Goal: Information Seeking & Learning: Learn about a topic

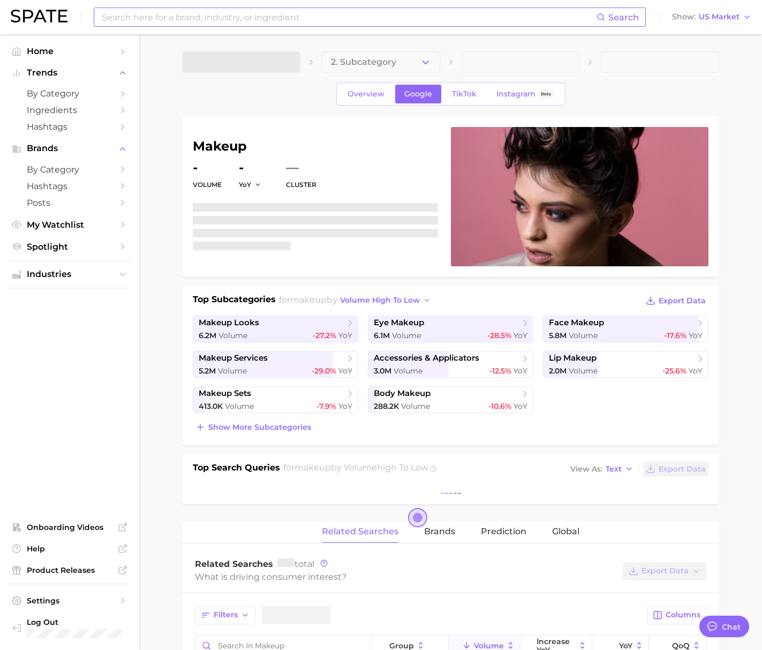
click at [176, 20] on input at bounding box center [349, 17] width 496 height 18
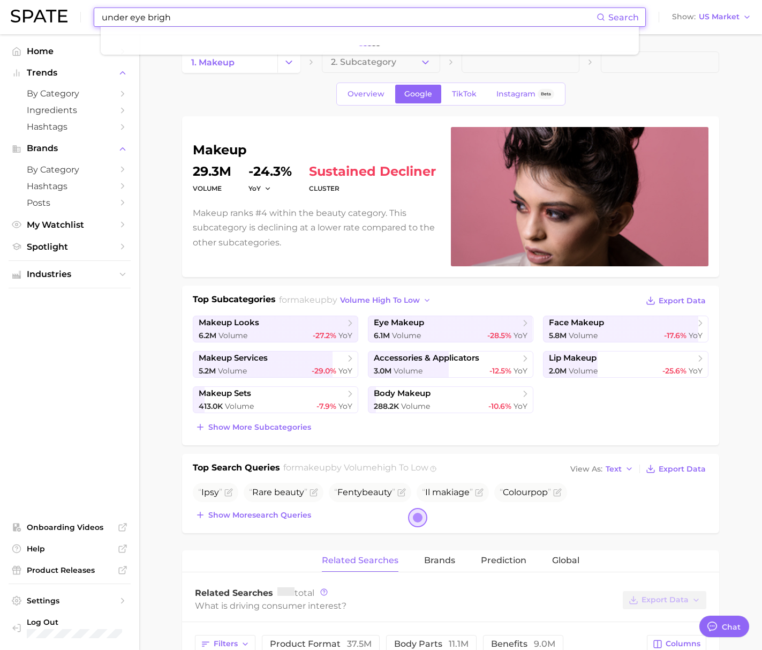
type input "under eye bright"
type textarea "x"
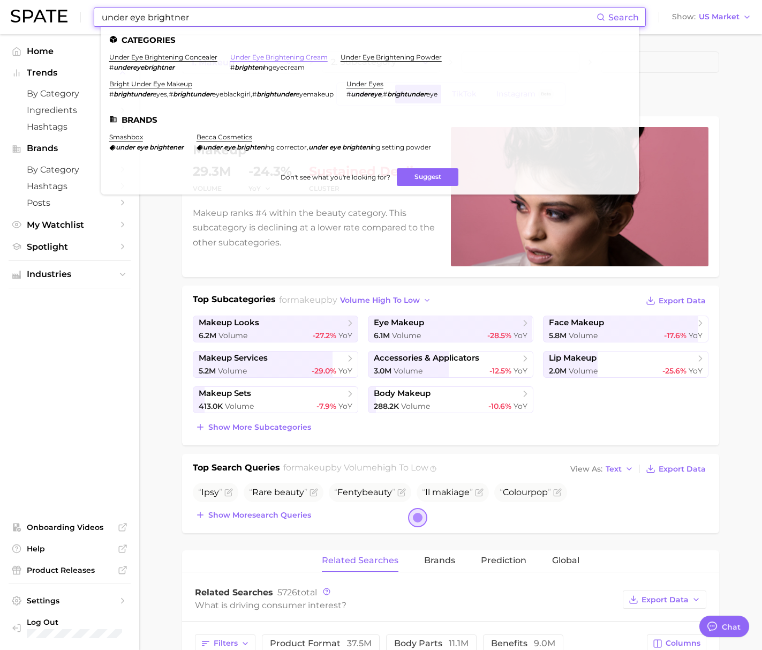
click at [268, 57] on link "under eye brightening cream" at bounding box center [278, 57] width 97 height 8
click at [163, 14] on input "under eye brightner" at bounding box center [349, 17] width 496 height 18
paste input "e"
type input "under eye brightener"
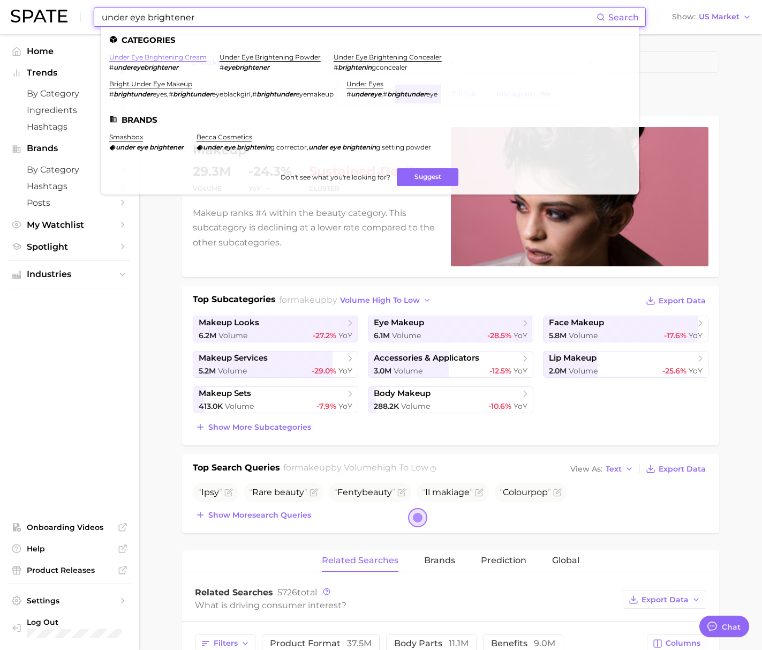
click at [182, 59] on link "under eye brightening cream" at bounding box center [157, 57] width 97 height 8
click at [258, 59] on link "under eye brightening powder" at bounding box center [270, 57] width 101 height 8
click at [362, 59] on link "under eye brightening concealer" at bounding box center [388, 57] width 108 height 8
click at [131, 84] on link "bright under eye makeup" at bounding box center [150, 84] width 83 height 8
click at [364, 83] on link "under eyes" at bounding box center [365, 84] width 37 height 8
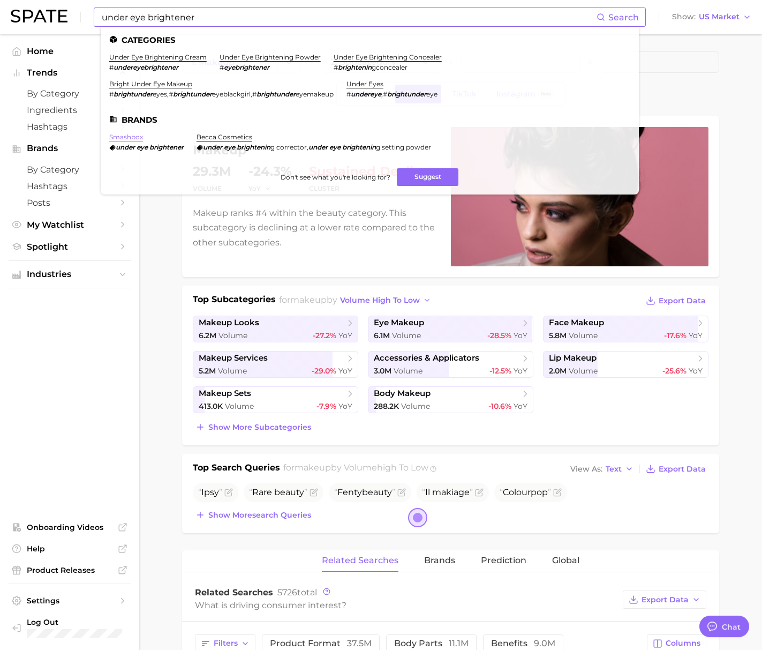
click at [131, 139] on link "smashbox" at bounding box center [126, 137] width 34 height 8
click at [226, 138] on link "becca cosmetics" at bounding box center [225, 137] width 56 height 8
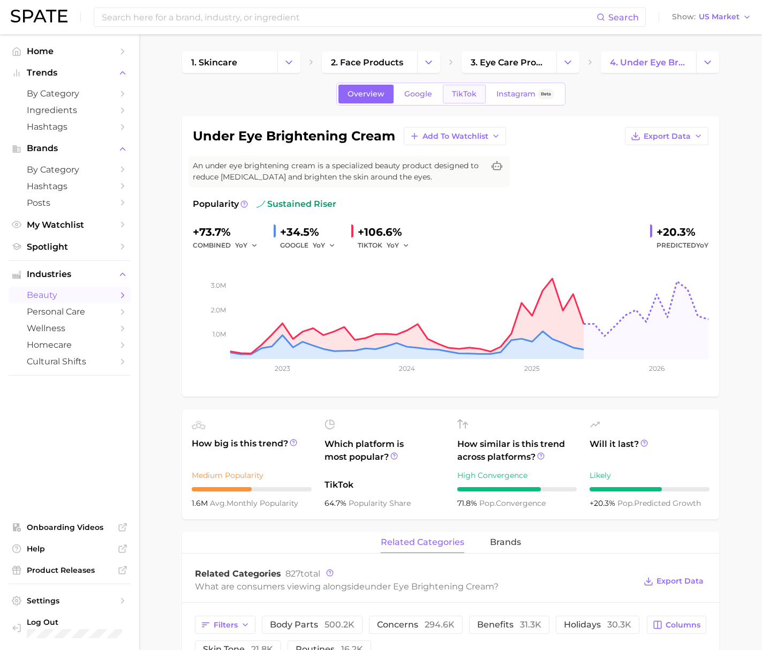
click at [469, 97] on span "TikTok" at bounding box center [464, 93] width 25 height 9
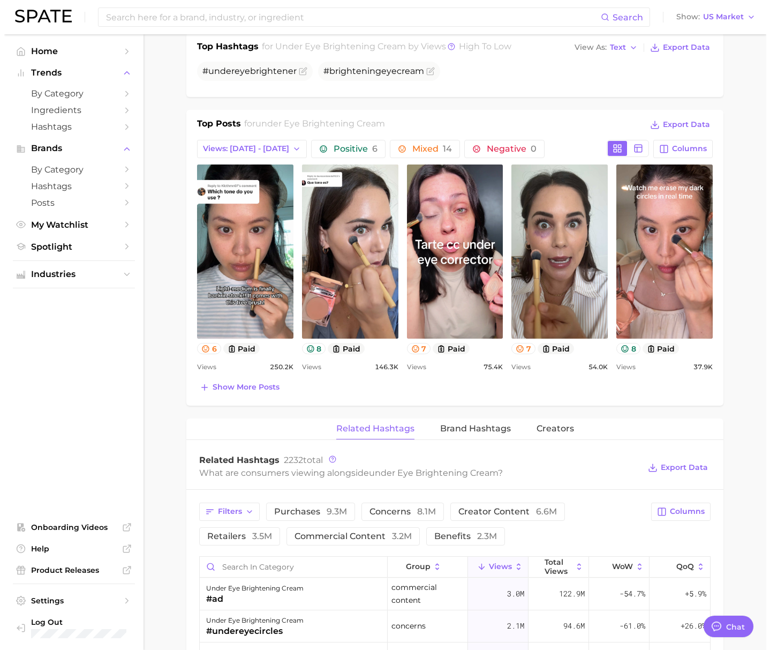
scroll to position [566, 0]
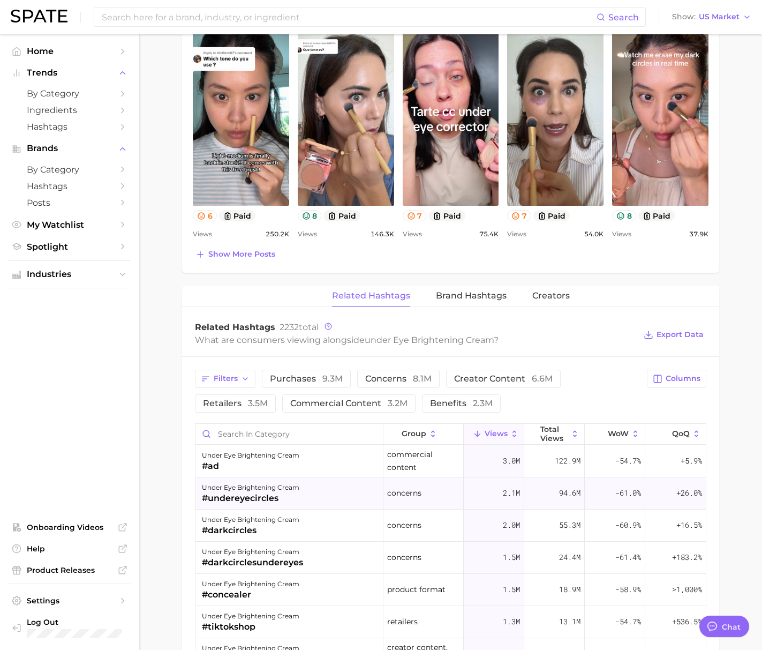
click at [217, 497] on div "#undereyecircles" at bounding box center [250, 498] width 97 height 13
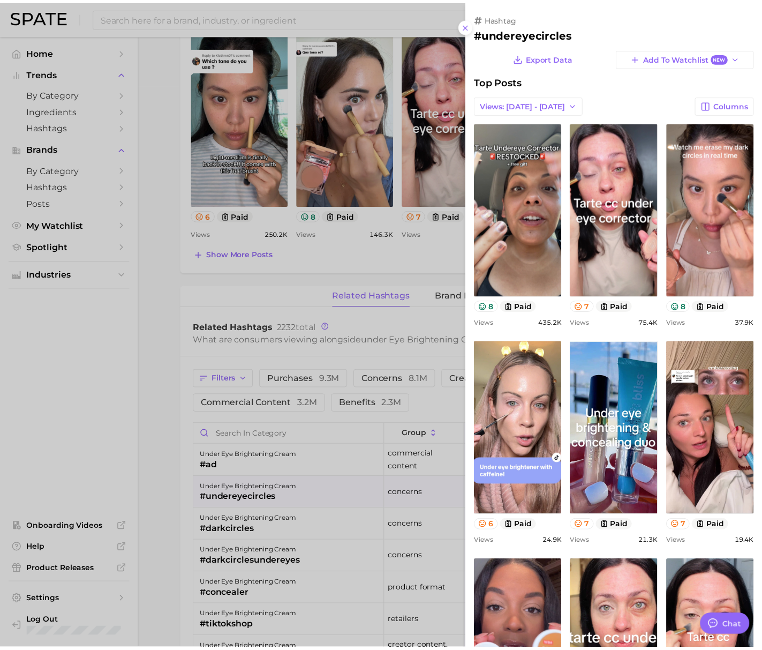
scroll to position [0, 0]
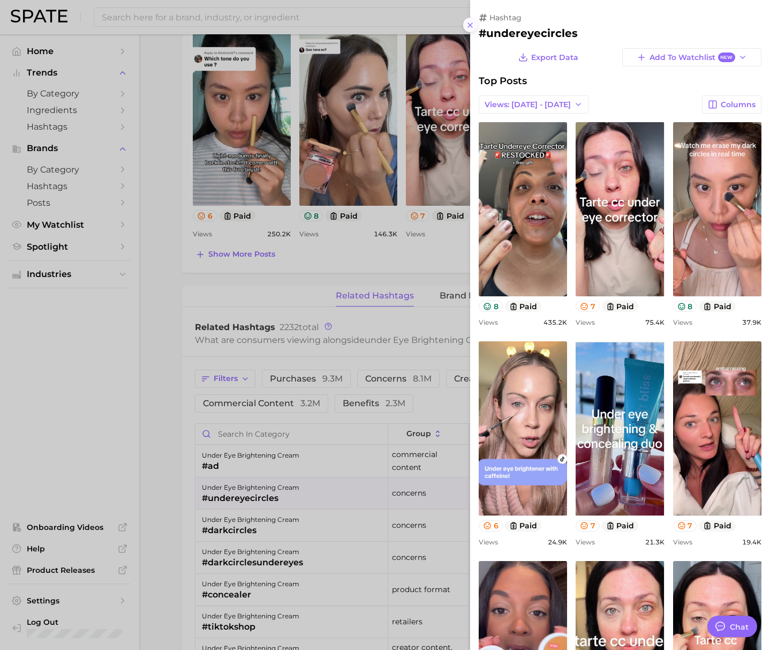
click at [471, 26] on line at bounding box center [470, 25] width 4 height 4
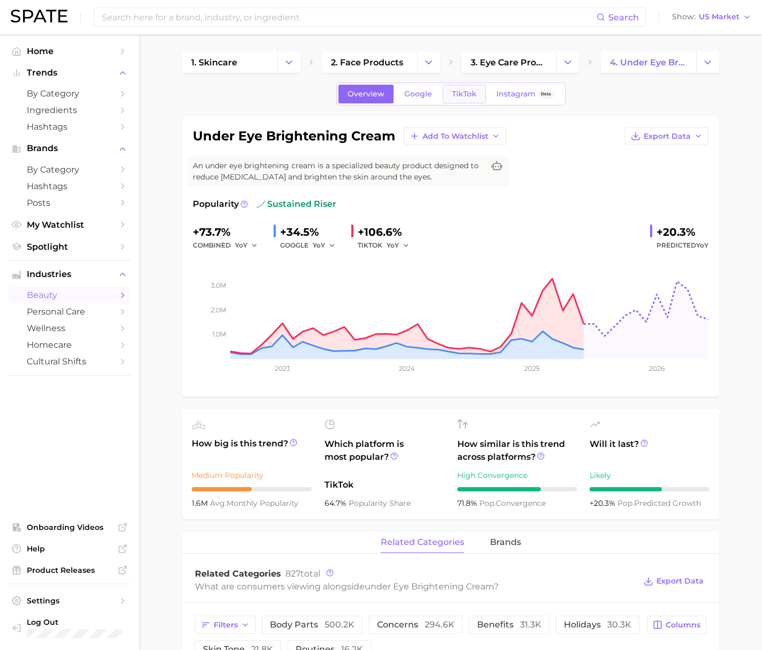
click at [455, 96] on span "TikTok" at bounding box center [464, 93] width 25 height 9
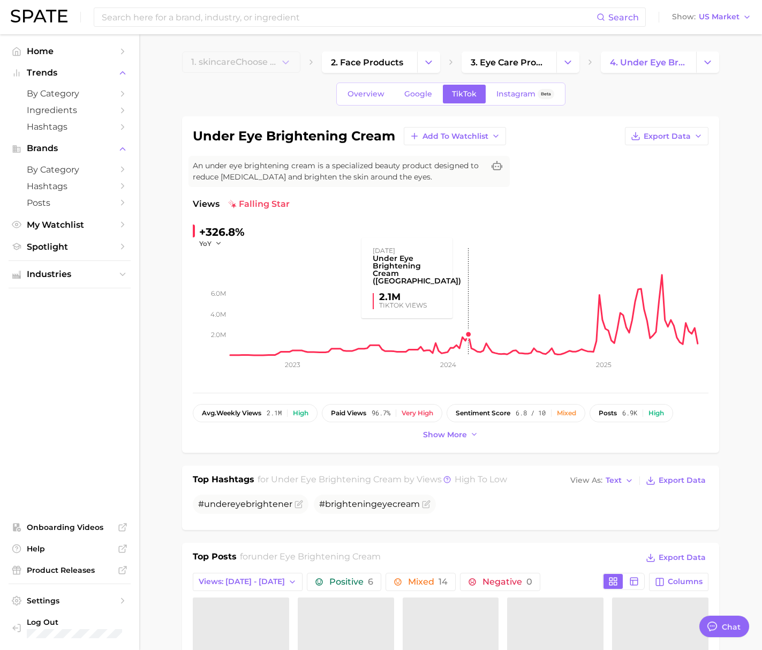
type textarea "x"
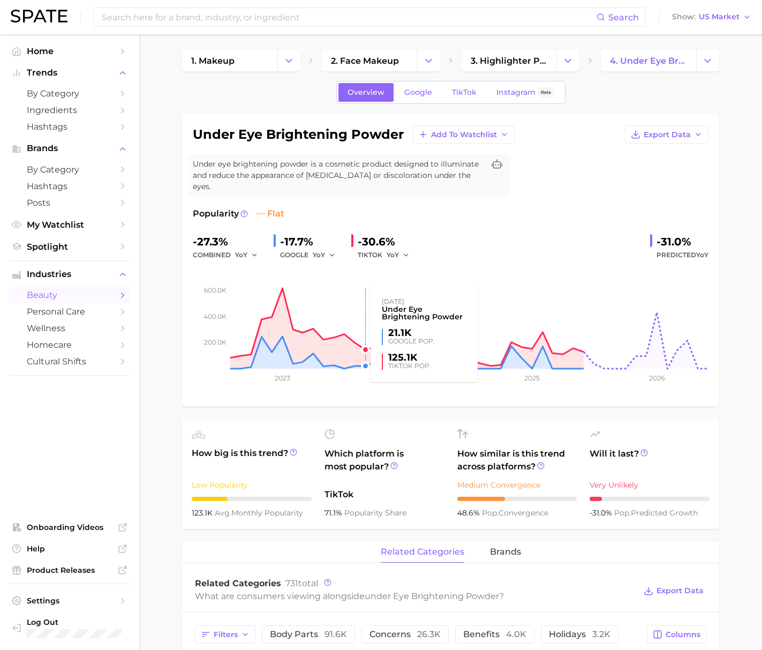
scroll to position [2, 0]
click at [458, 91] on span "TikTok" at bounding box center [464, 91] width 25 height 9
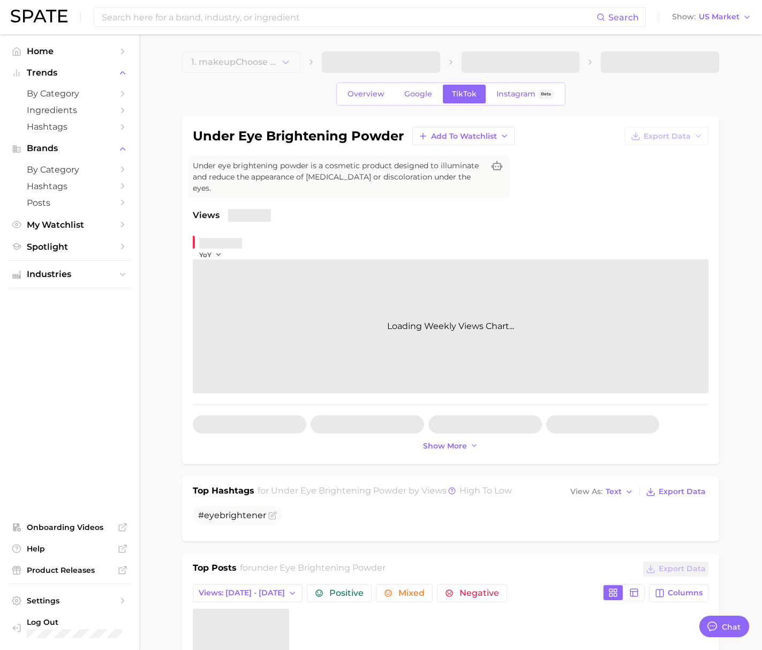
type textarea "x"
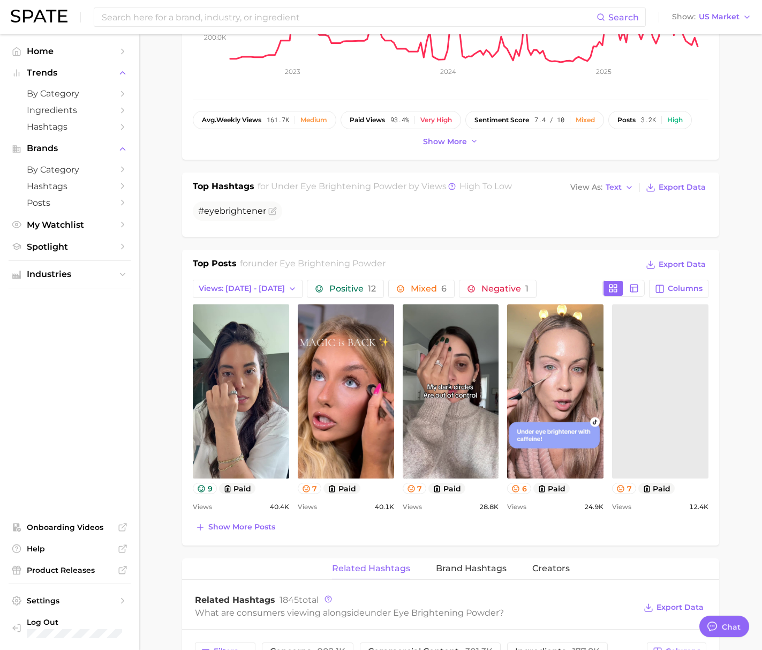
scroll to position [486, 0]
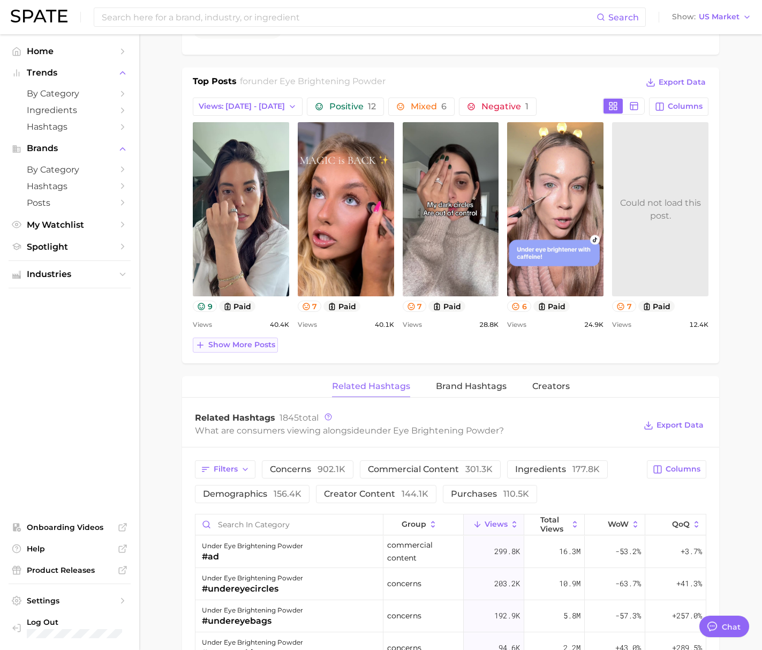
click at [242, 340] on span "Show more posts" at bounding box center [241, 344] width 67 height 9
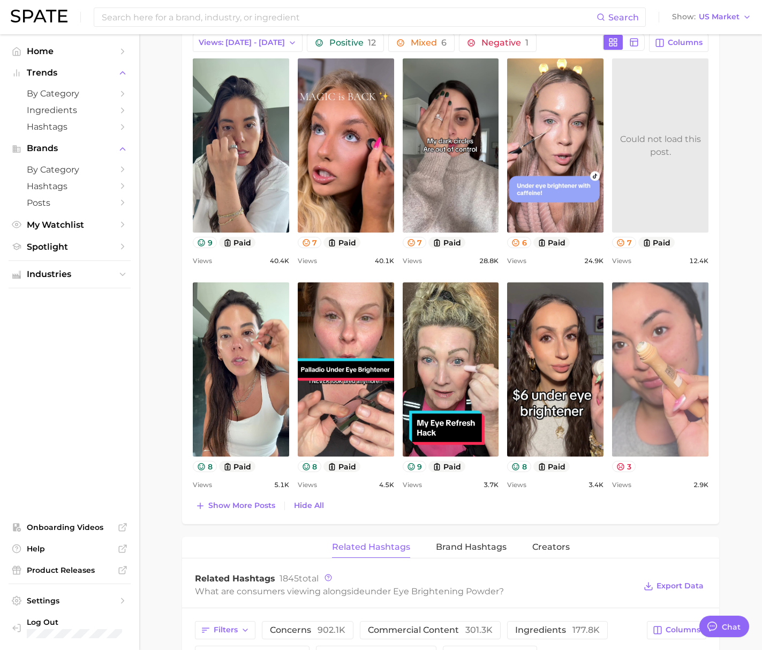
scroll to position [561, 0]
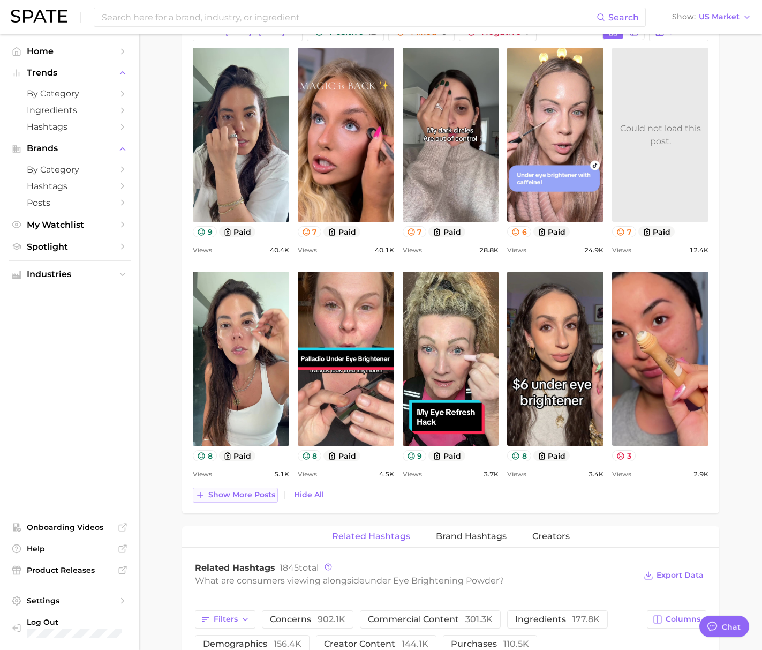
click at [227, 490] on span "Show more posts" at bounding box center [241, 494] width 67 height 9
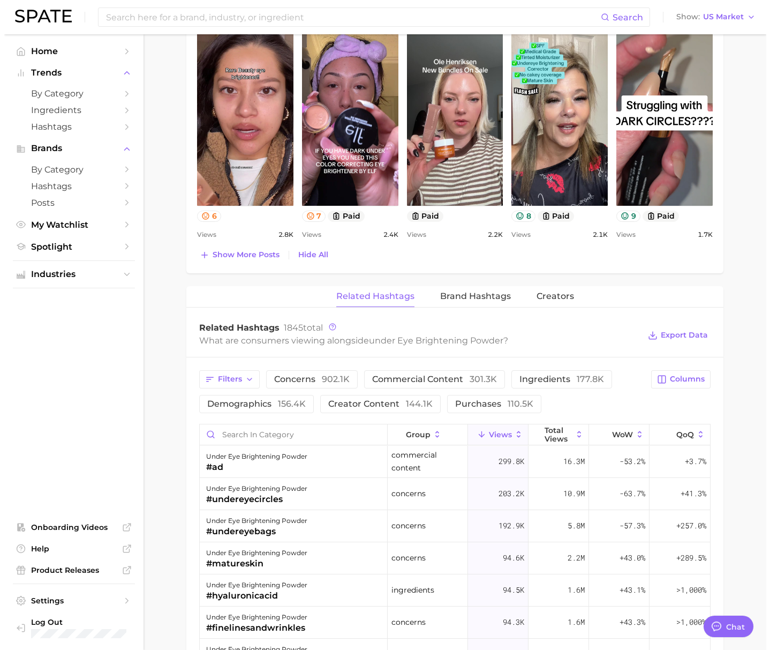
scroll to position [1026, 0]
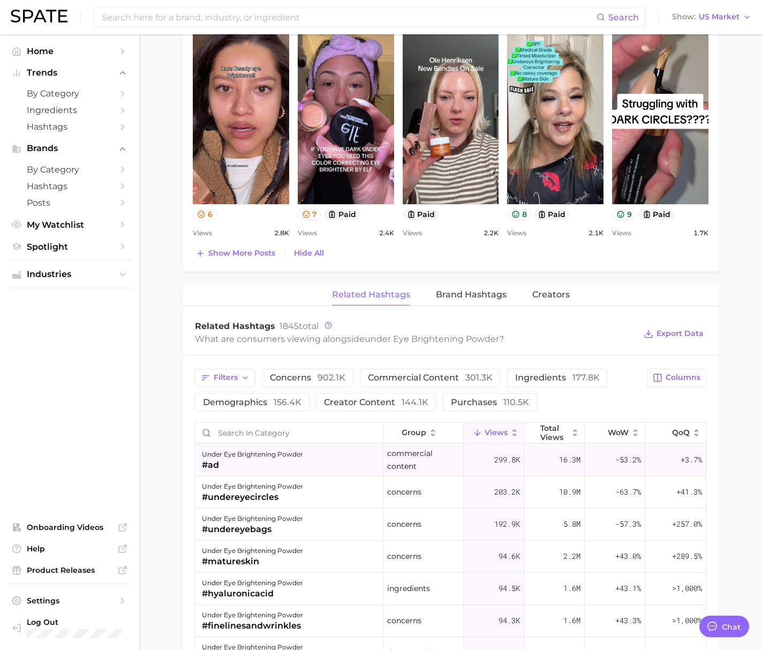
click at [240, 448] on div "under eye brightening powder" at bounding box center [252, 454] width 101 height 13
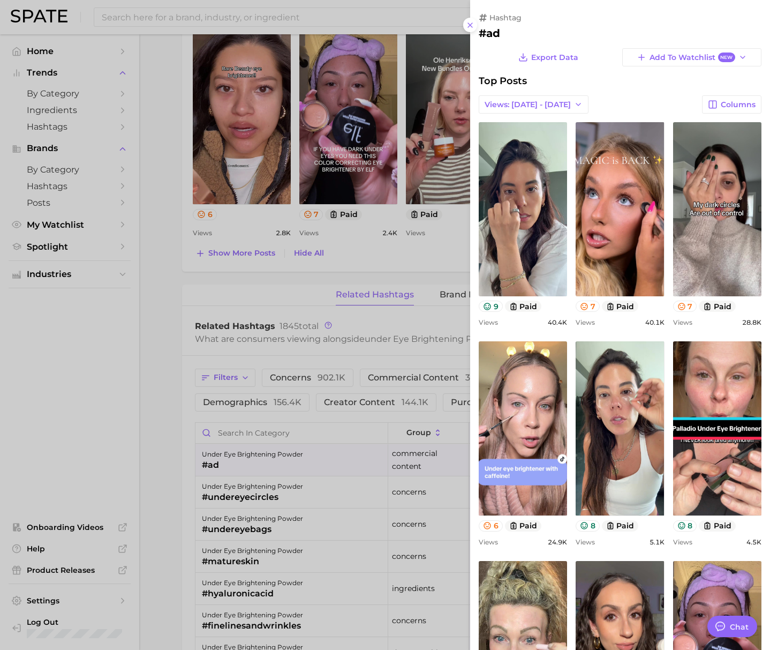
scroll to position [0, 0]
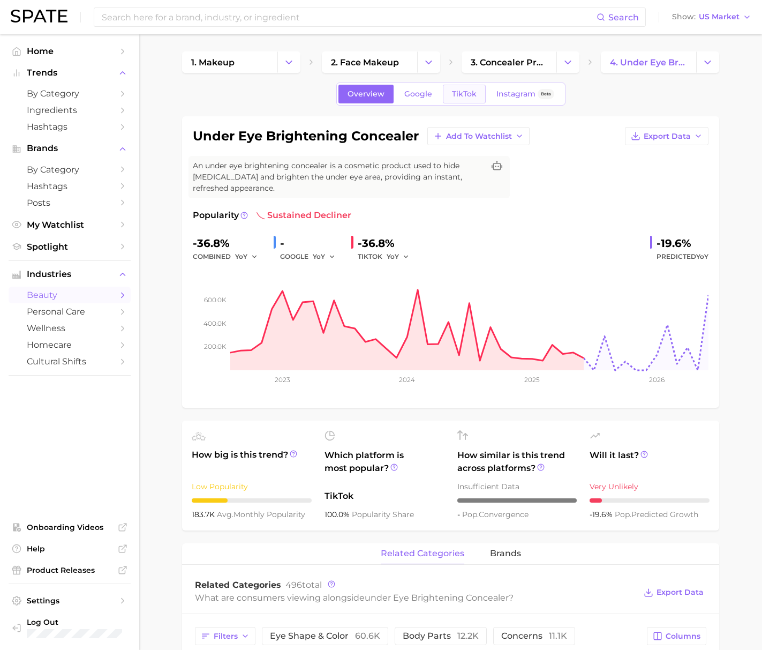
click at [463, 99] on link "TikTok" at bounding box center [464, 94] width 43 height 19
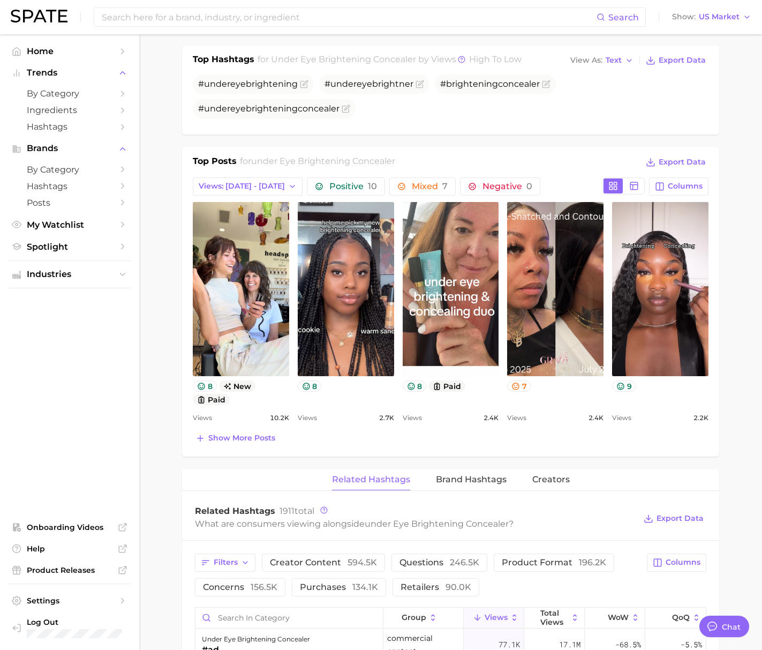
scroll to position [434, 0]
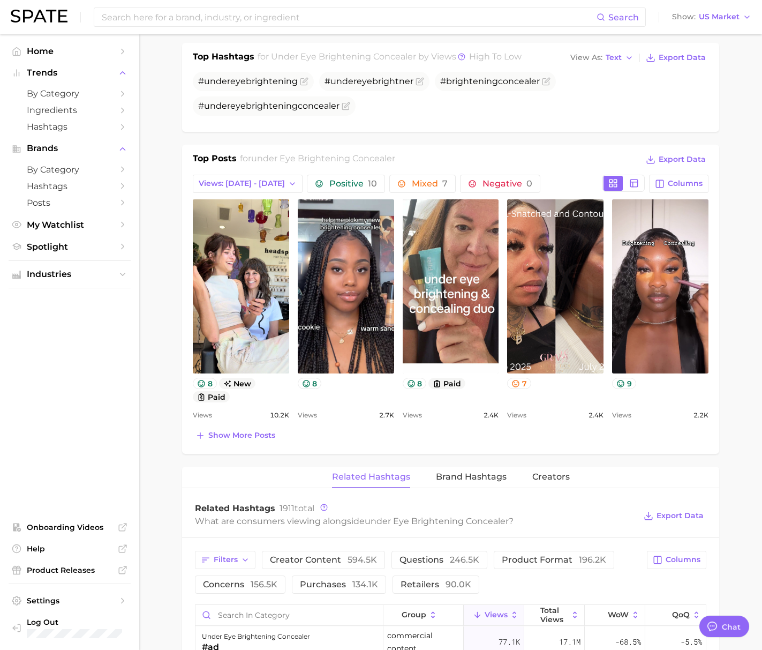
click at [166, 181] on main "1. makeup 2. face makeup 3. concealer products 4. under eye brightening conceal…" at bounding box center [450, 460] width 623 height 1720
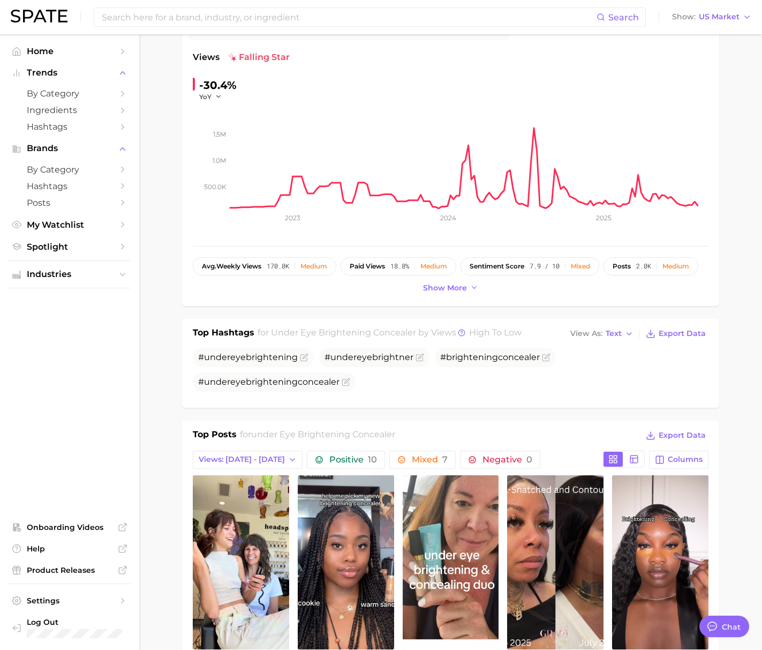
scroll to position [0, 0]
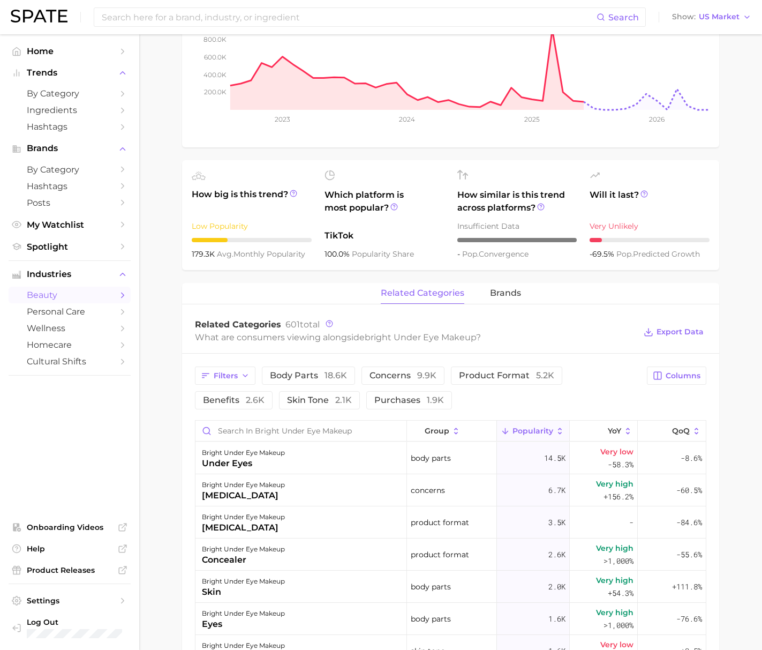
scroll to position [40, 0]
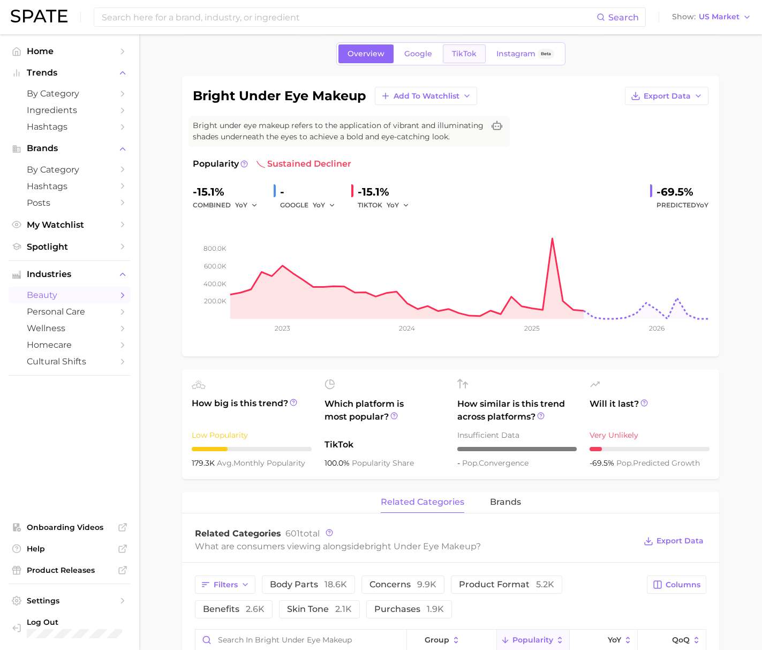
click at [460, 53] on span "TikTok" at bounding box center [464, 53] width 25 height 9
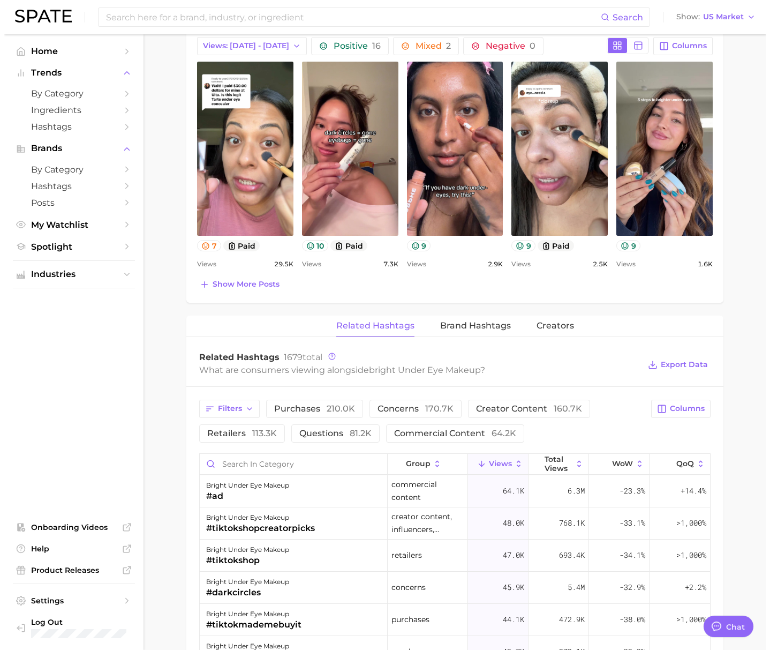
scroll to position [597, 0]
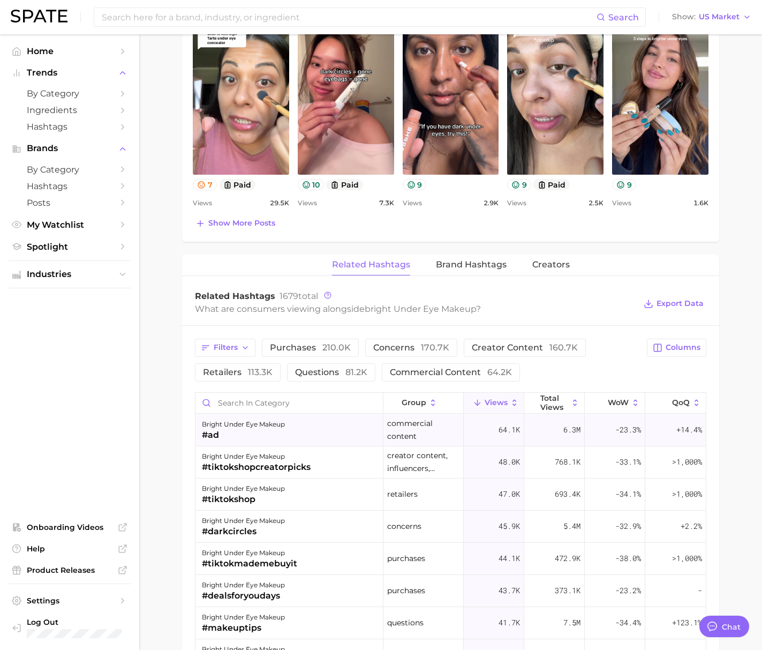
click at [262, 420] on div "bright under eye makeup" at bounding box center [243, 424] width 83 height 13
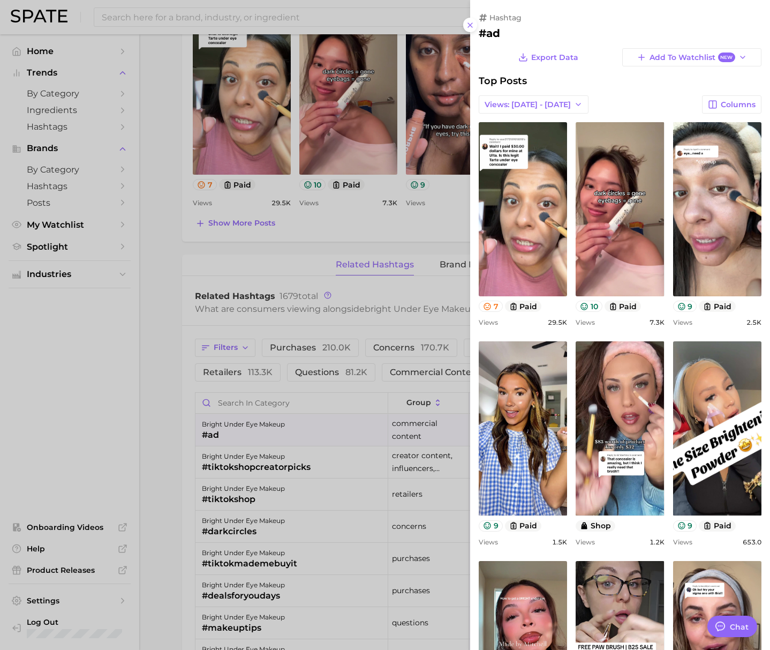
scroll to position [0, 0]
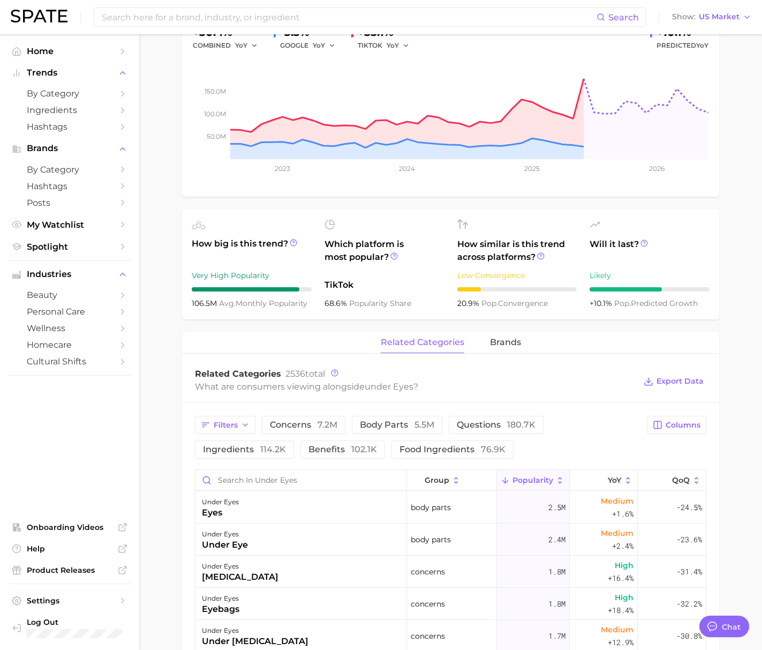
scroll to position [30, 0]
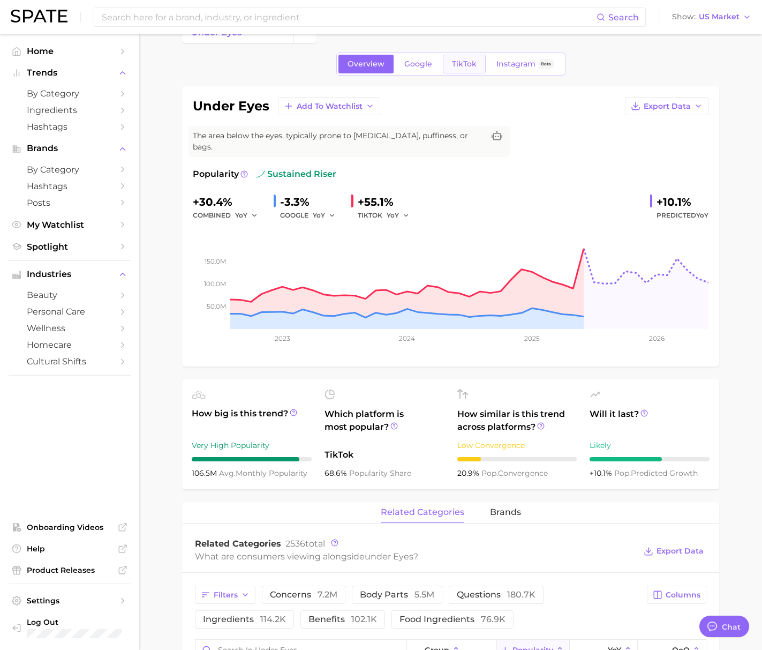
click at [454, 62] on span "TikTok" at bounding box center [464, 63] width 25 height 9
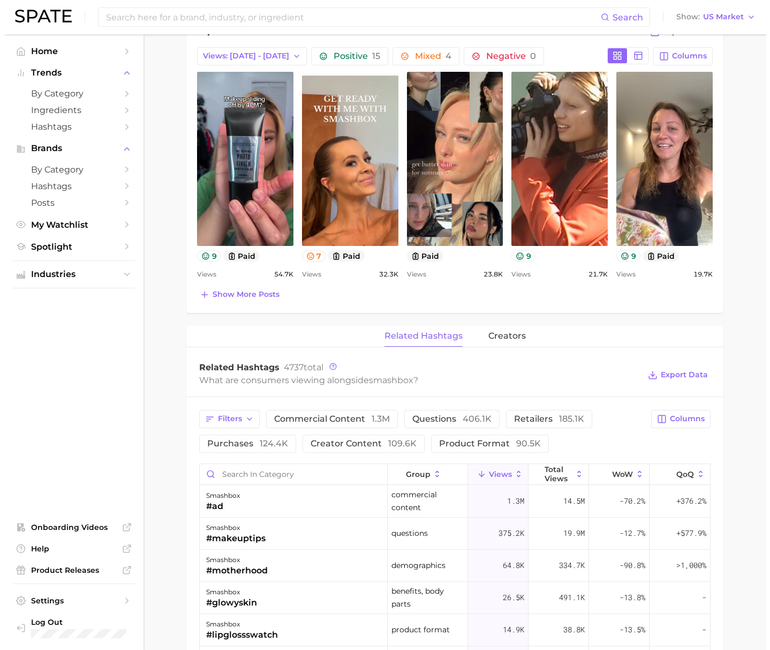
scroll to position [537, 0]
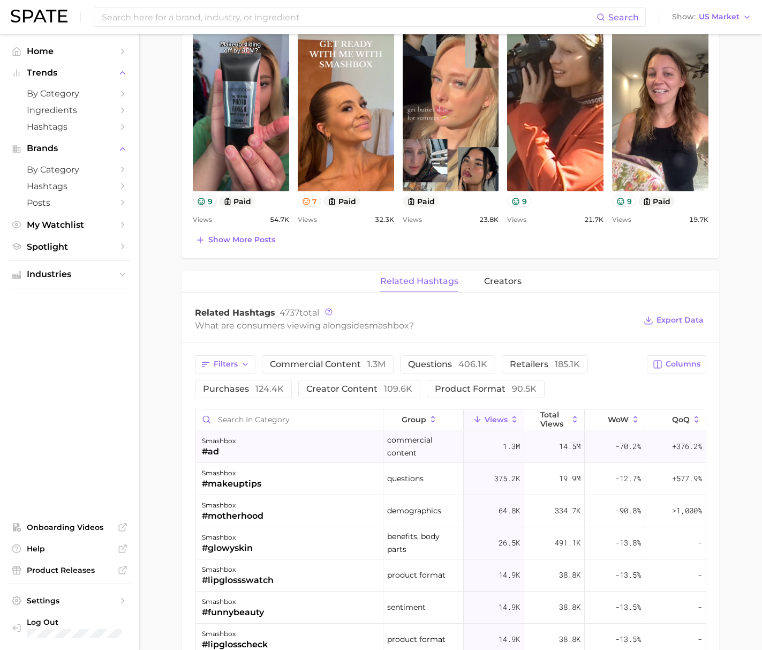
click at [245, 446] on div "smashbox #ad" at bounding box center [289, 447] width 188 height 32
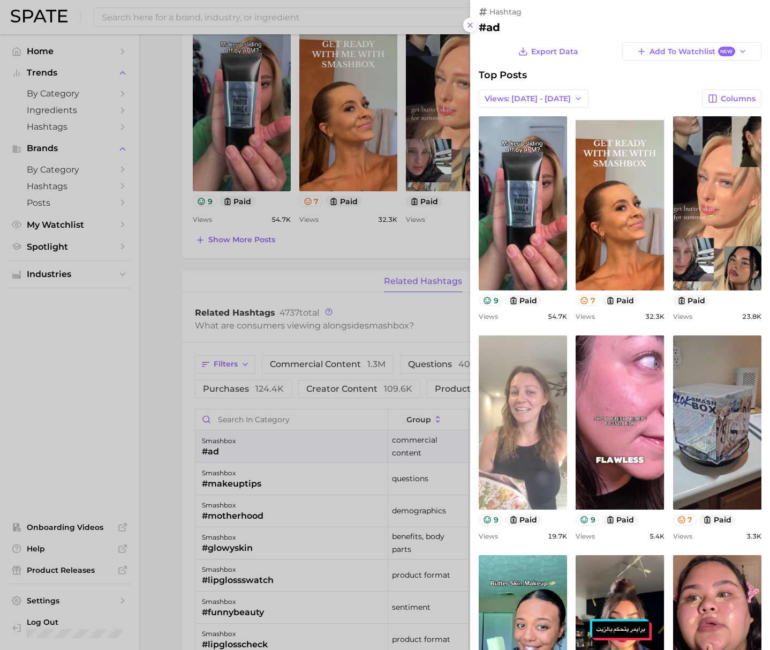
scroll to position [0, 0]
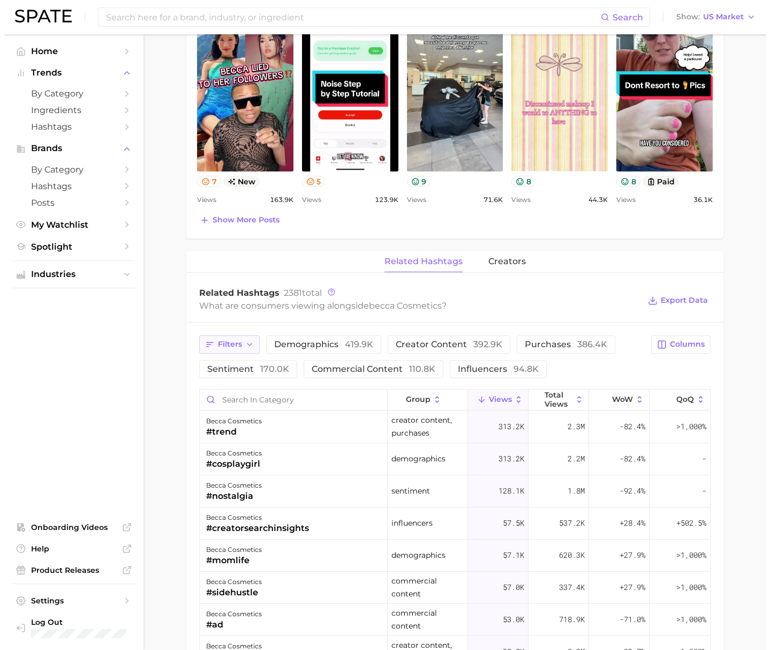
scroll to position [543, 0]
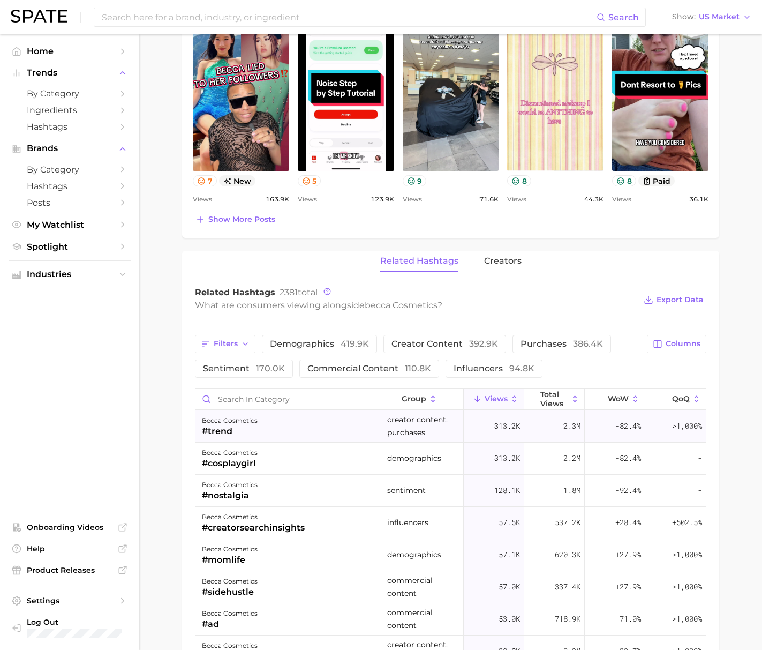
click at [285, 430] on div "becca cosmetics #trend" at bounding box center [289, 426] width 188 height 32
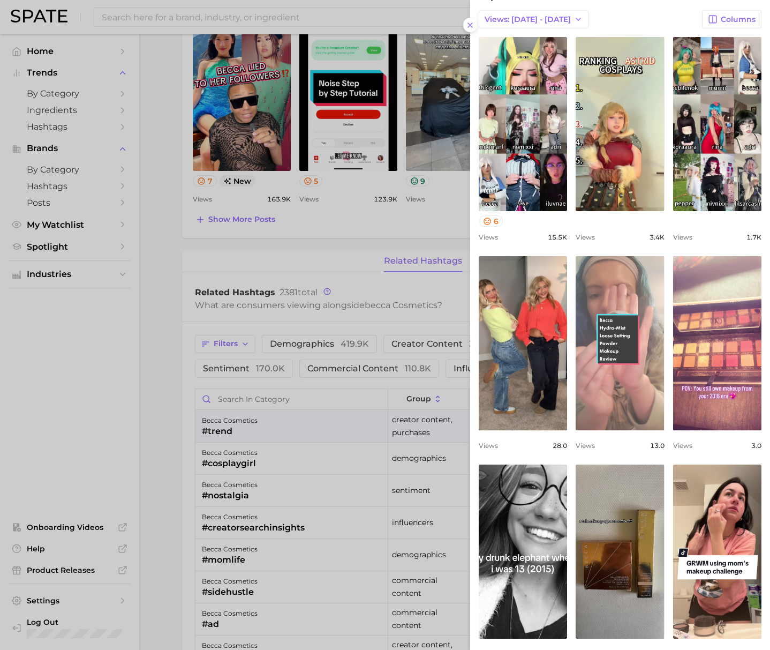
scroll to position [127, 0]
